Goal: Transaction & Acquisition: Purchase product/service

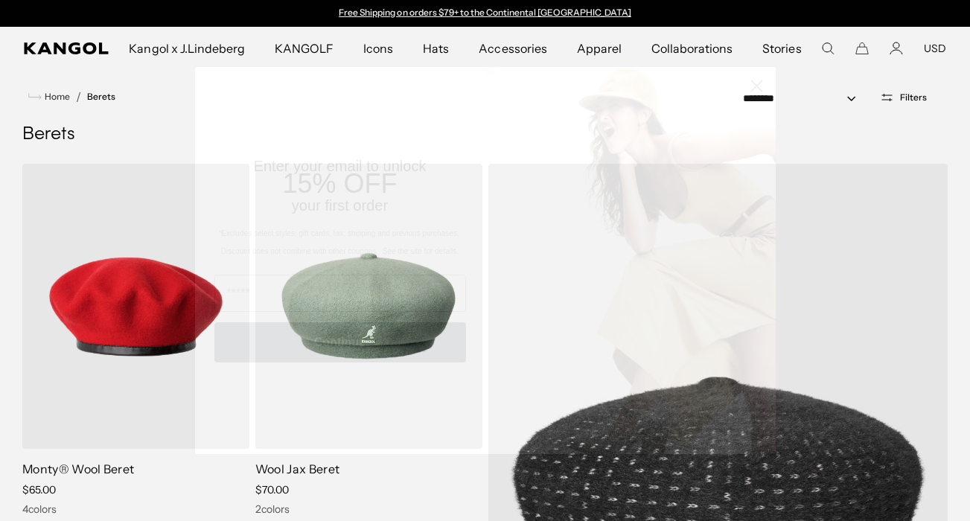
click at [754, 88] on icon "Close dialog" at bounding box center [756, 85] width 10 height 10
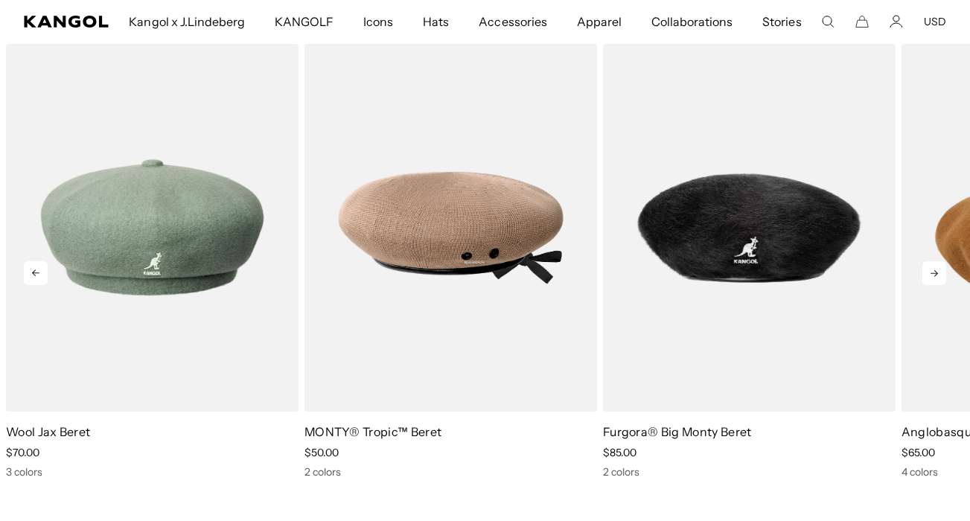
scroll to position [0, 307]
click at [933, 273] on icon at bounding box center [933, 273] width 7 height 7
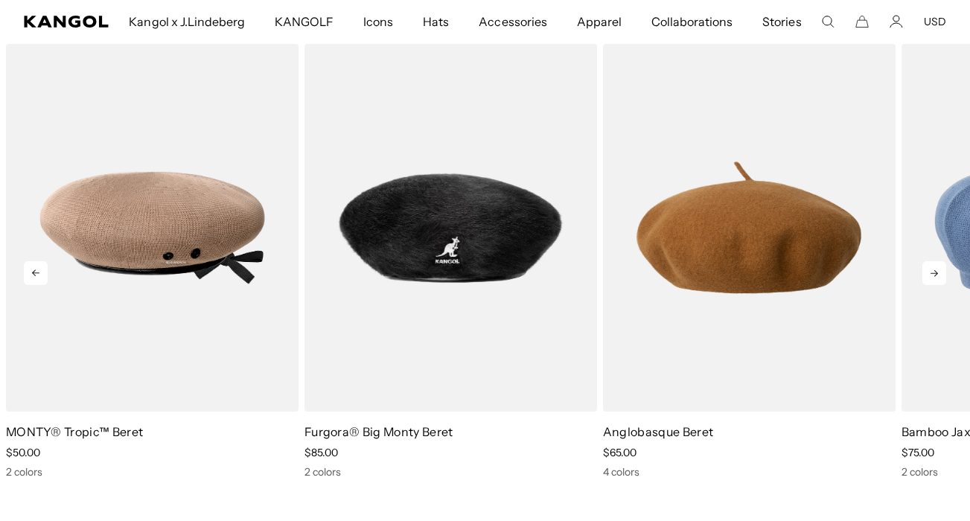
click at [936, 271] on icon at bounding box center [934, 273] width 24 height 24
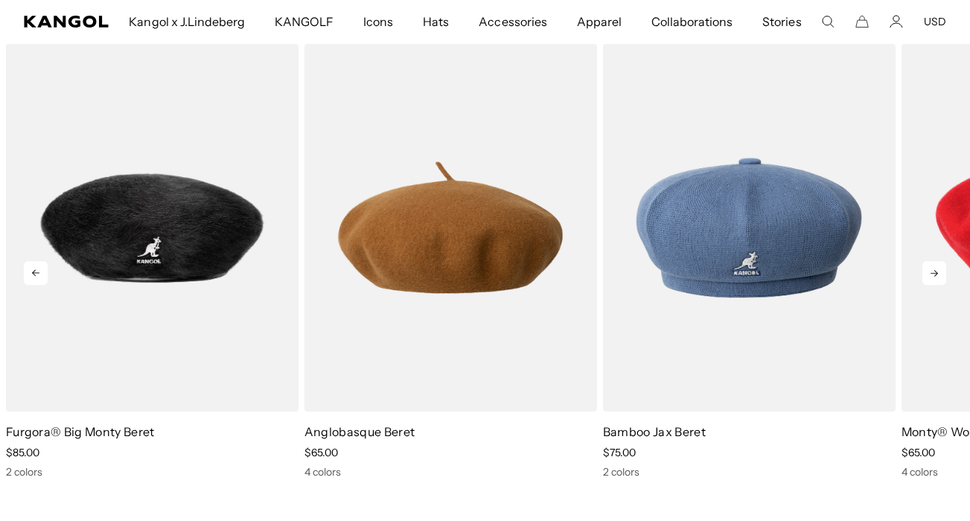
click at [930, 266] on icon at bounding box center [934, 273] width 24 height 24
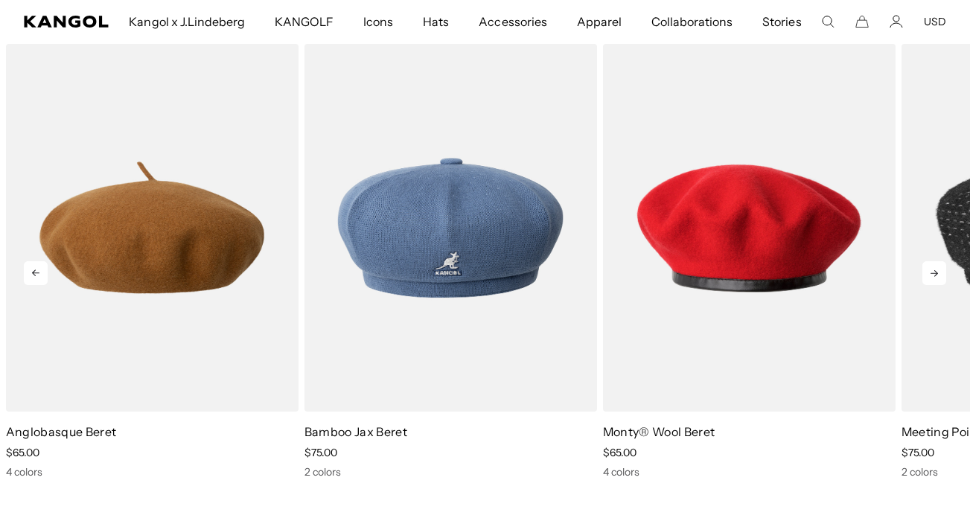
click at [933, 269] on icon at bounding box center [934, 273] width 24 height 24
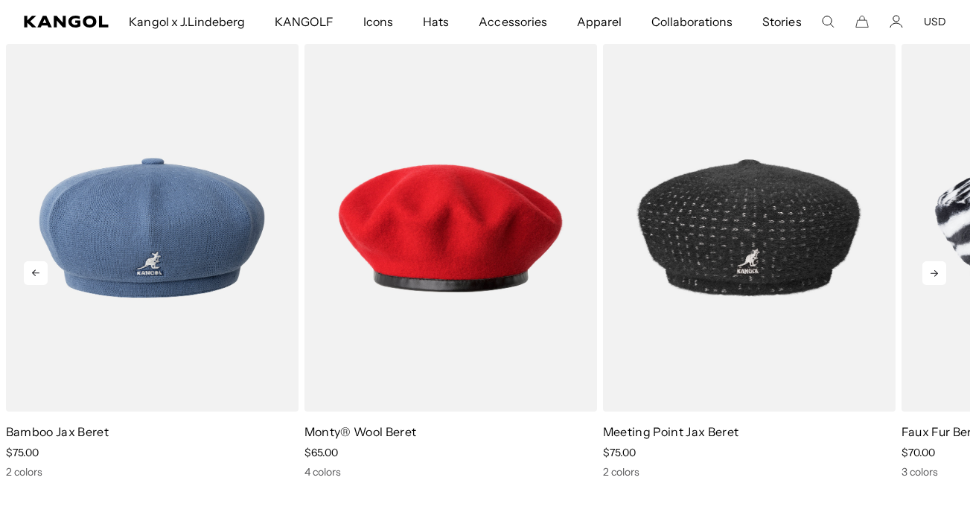
click at [934, 269] on icon at bounding box center [934, 273] width 24 height 24
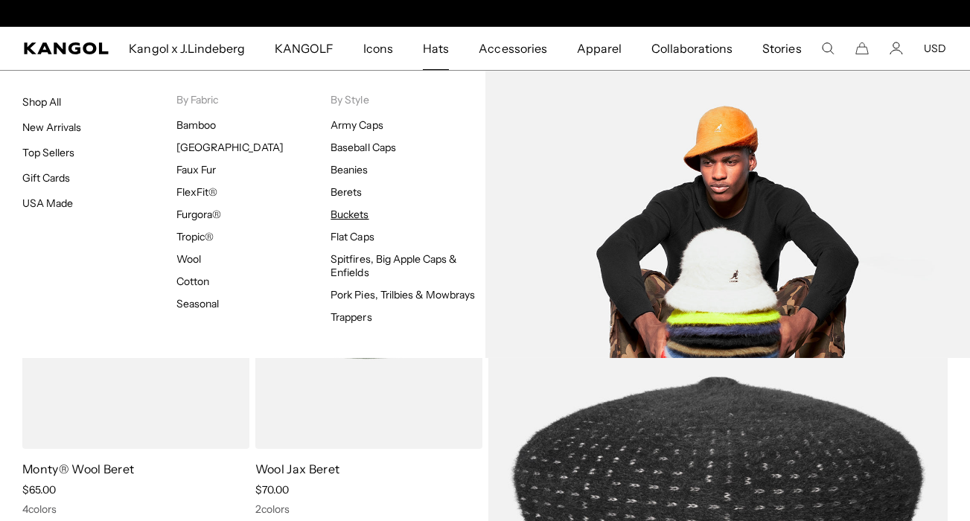
scroll to position [0, 0]
click at [360, 214] on link "Buckets" at bounding box center [350, 214] width 38 height 13
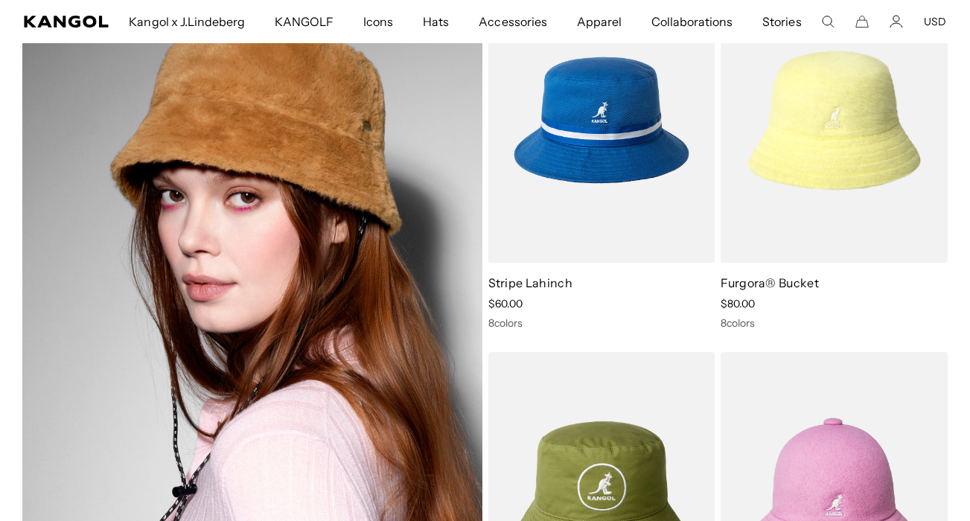
click at [342, 235] on img at bounding box center [252, 307] width 460 height 659
